Goal: Find specific page/section: Find specific page/section

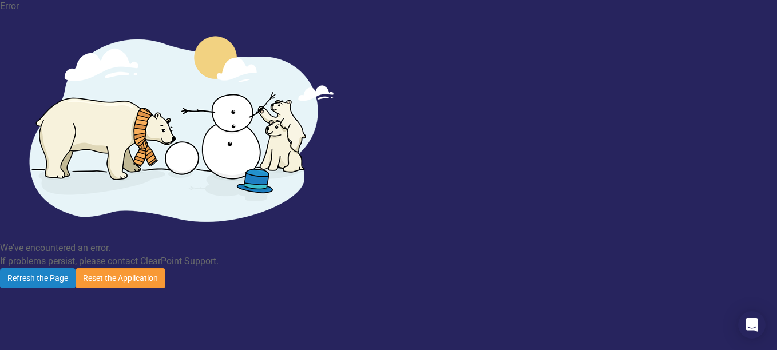
click at [165, 268] on button "Reset the Application" at bounding box center [121, 278] width 90 height 20
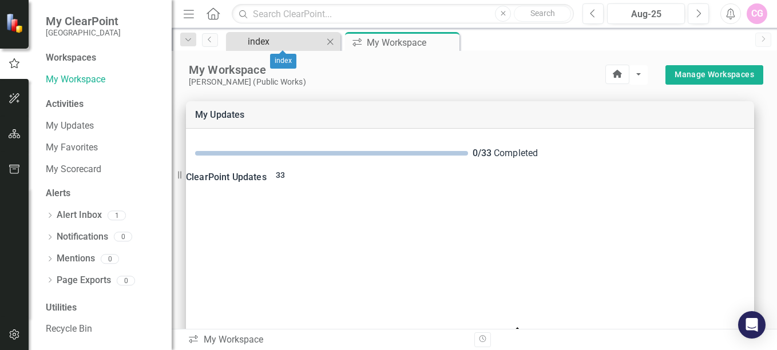
click at [277, 41] on div "index" at bounding box center [286, 41] width 76 height 14
click at [380, 47] on div "My Workspace" at bounding box center [397, 42] width 61 height 14
click at [78, 216] on link "Alert Inbox" at bounding box center [79, 215] width 45 height 13
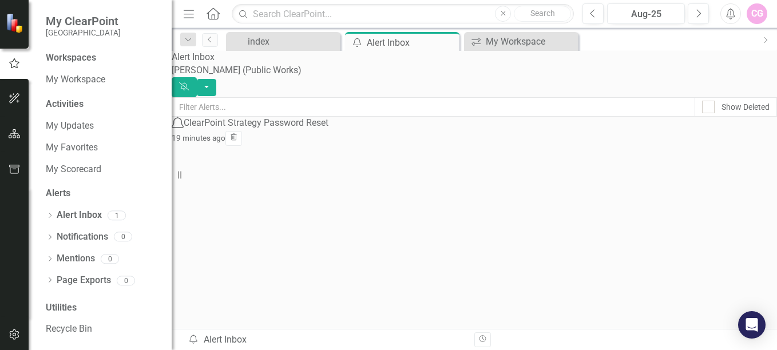
click at [323, 130] on div "ClearPoint Strategy Password Reset" at bounding box center [256, 123] width 145 height 13
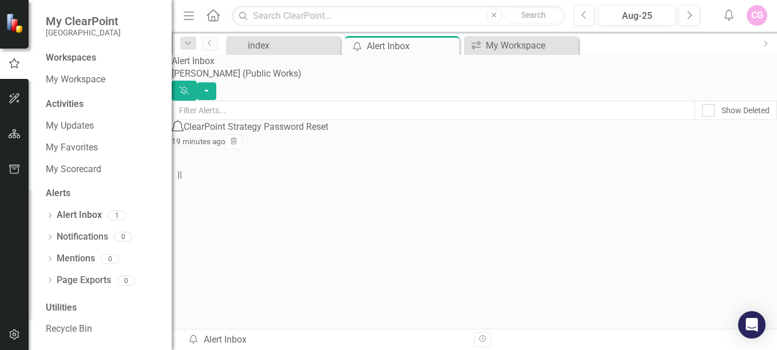
click at [70, 57] on div "Workspaces" at bounding box center [71, 57] width 50 height 13
click at [529, 43] on div "My Workspace" at bounding box center [524, 45] width 76 height 14
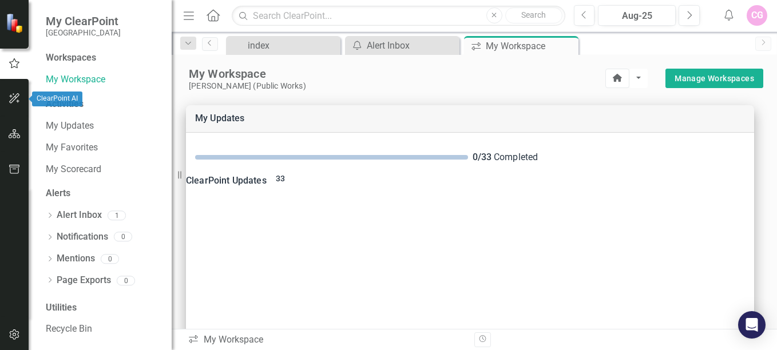
click at [18, 101] on icon "button" at bounding box center [14, 98] width 10 height 10
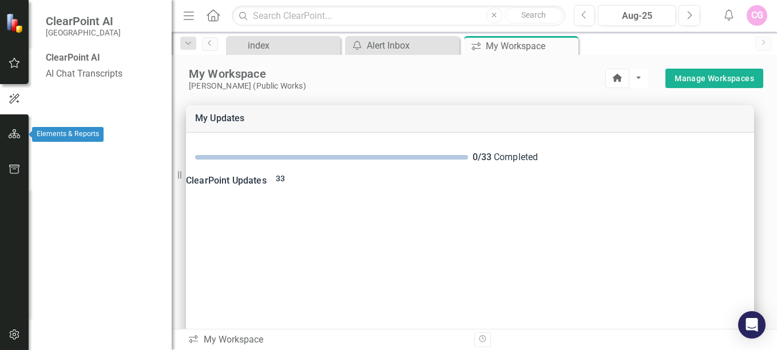
click at [14, 135] on icon "button" at bounding box center [15, 133] width 12 height 9
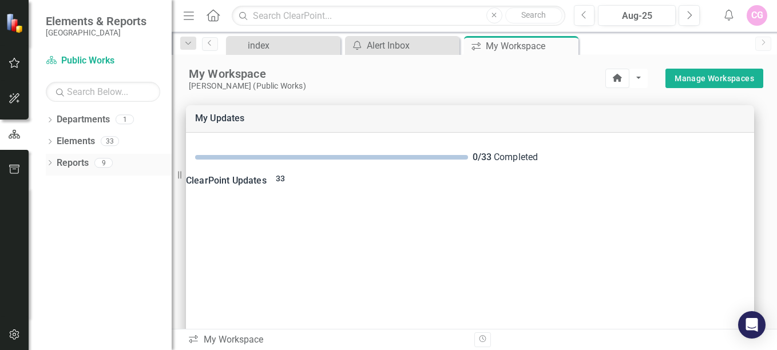
click at [67, 164] on link "Reports" at bounding box center [73, 163] width 32 height 13
click at [49, 164] on icon "Dropdown" at bounding box center [50, 164] width 8 height 6
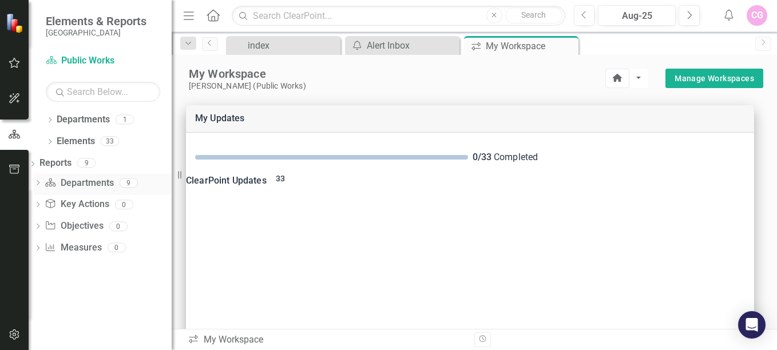
click at [42, 183] on icon "Dropdown" at bounding box center [38, 184] width 8 height 6
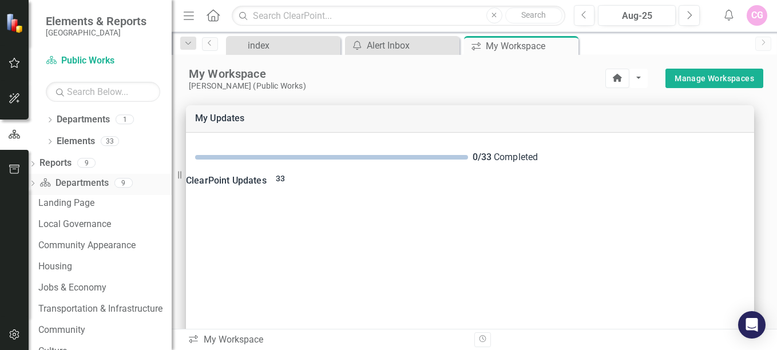
click at [37, 181] on icon "Dropdown" at bounding box center [33, 184] width 8 height 6
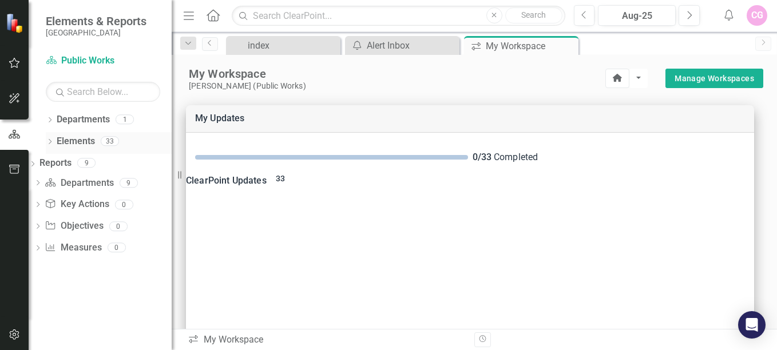
click at [50, 140] on icon "Dropdown" at bounding box center [50, 143] width 8 height 6
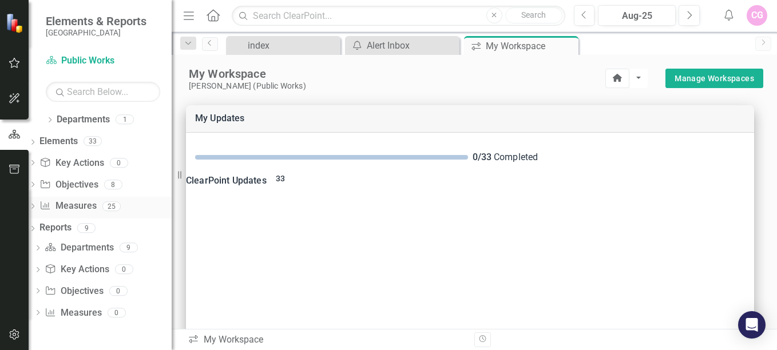
click at [37, 204] on div "Dropdown" at bounding box center [33, 208] width 8 height 10
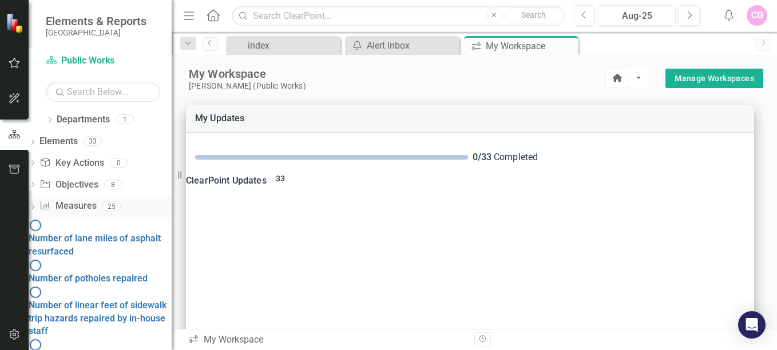
click at [37, 205] on icon "Dropdown" at bounding box center [33, 208] width 8 height 6
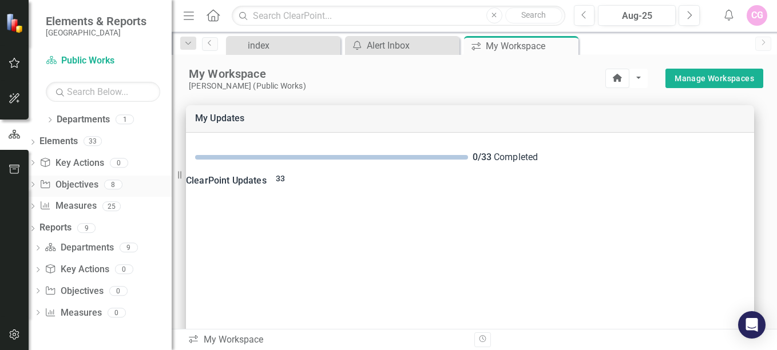
click at [37, 186] on icon "Dropdown" at bounding box center [33, 186] width 8 height 6
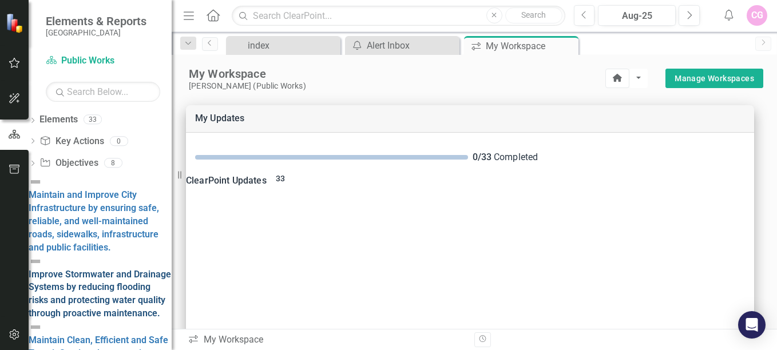
scroll to position [22, 0]
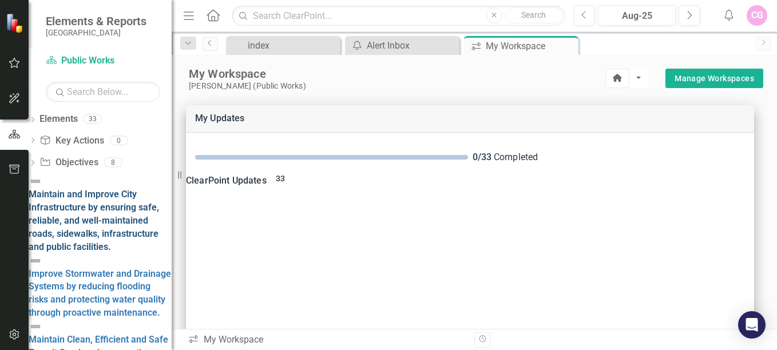
click at [132, 188] on div "Maintain and Improve City Infrastructure by ensuring safe, reliable, and well-m…" at bounding box center [100, 220] width 143 height 65
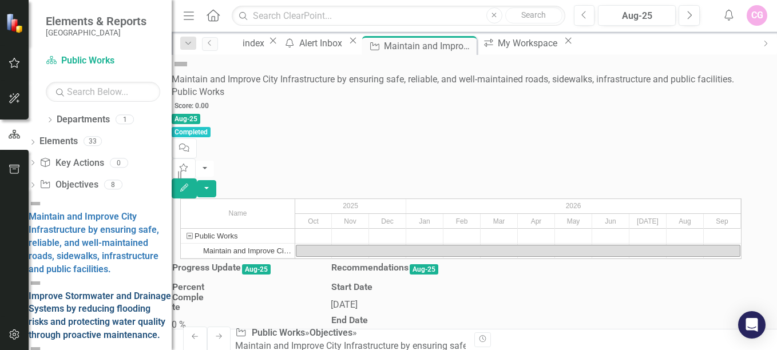
click at [132, 290] on div "Improve Stormwater and Drainage Systems by reducing flooding risks and protecti…" at bounding box center [100, 316] width 143 height 52
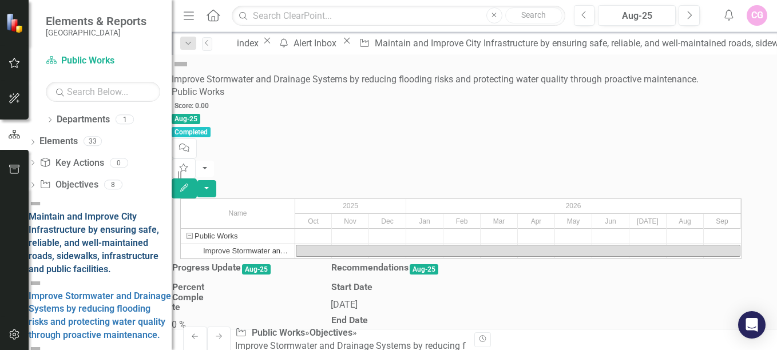
click at [135, 211] on div "Maintain and Improve City Infrastructure by ensuring safe, reliable, and well-m…" at bounding box center [100, 243] width 143 height 65
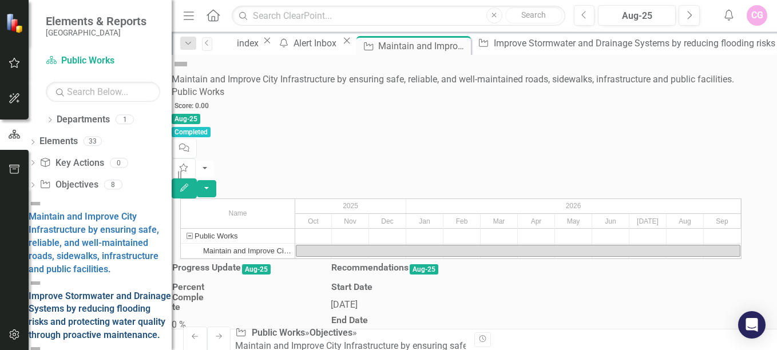
click at [135, 290] on div "Improve Stormwater and Drainage Systems by reducing flooding risks and protecti…" at bounding box center [100, 316] width 143 height 52
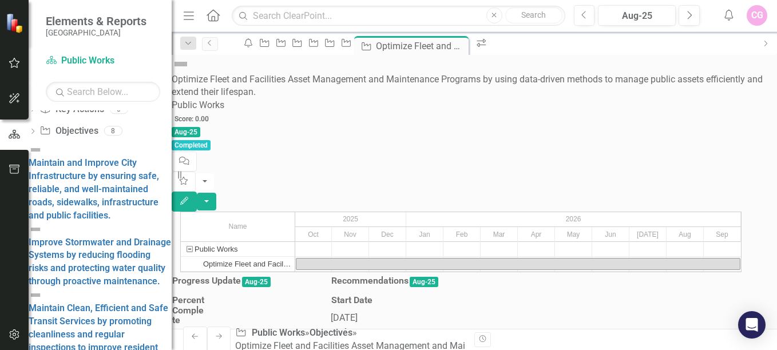
scroll to position [58, 0]
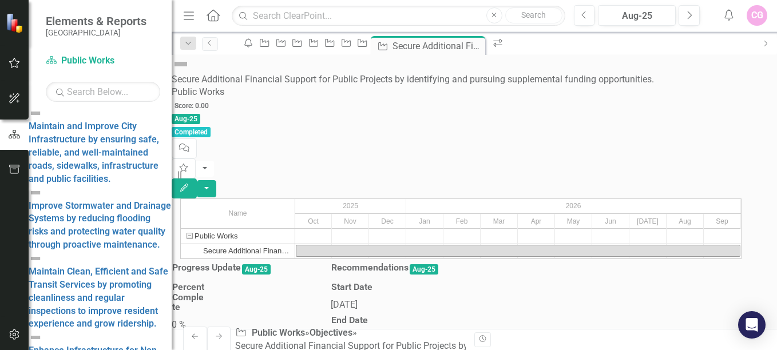
scroll to position [90, 0]
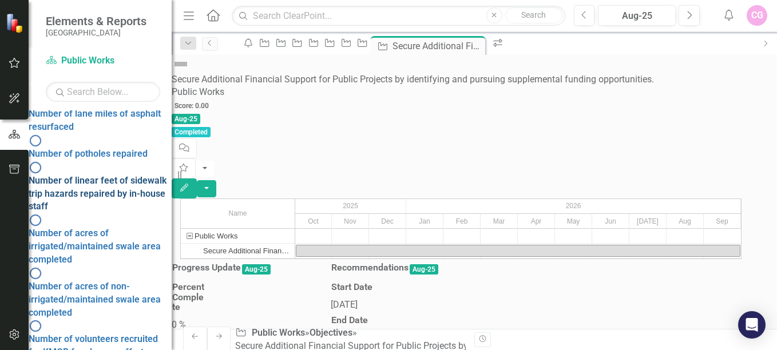
scroll to position [0, 0]
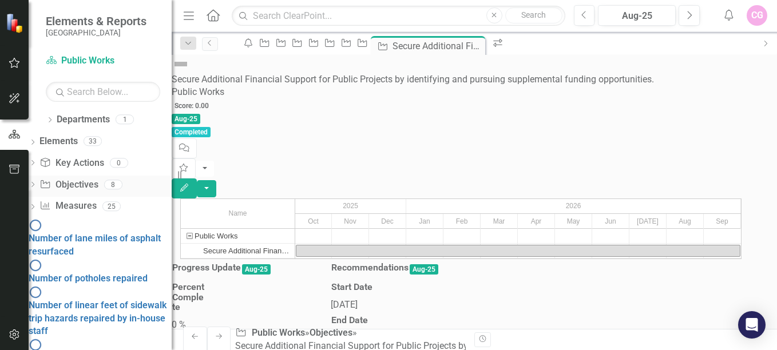
click at [37, 183] on icon "Dropdown" at bounding box center [33, 186] width 8 height 6
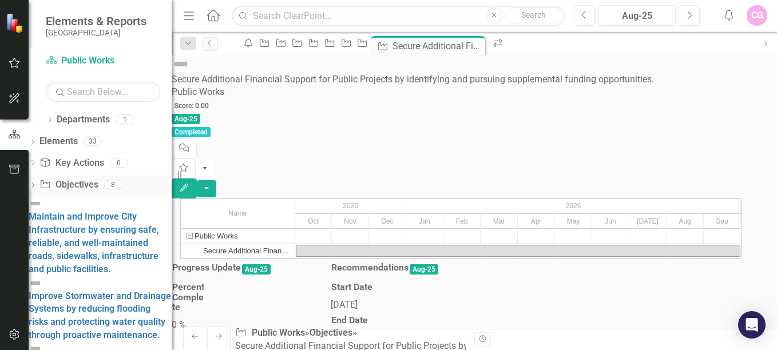
click at [37, 184] on icon "Dropdown" at bounding box center [33, 186] width 8 height 6
